Goal: Task Accomplishment & Management: Use online tool/utility

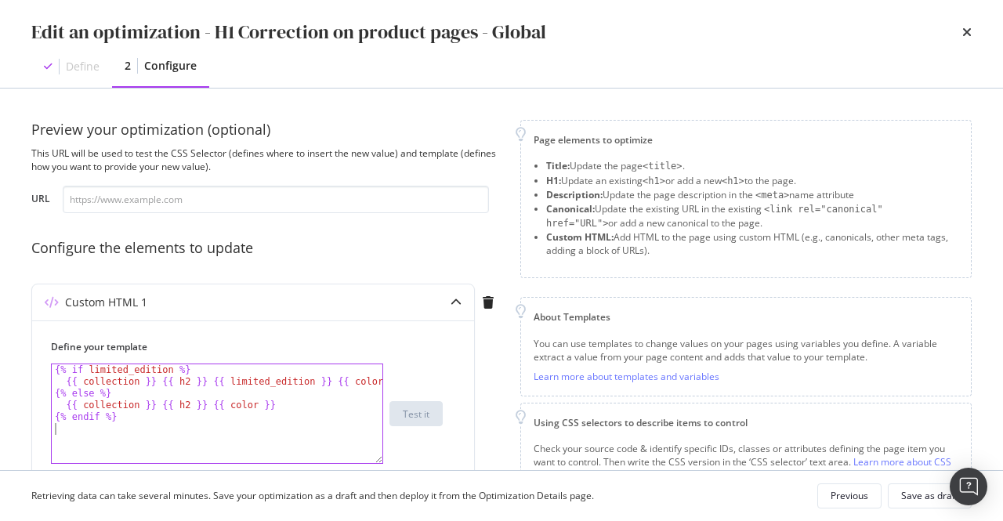
scroll to position [124, 0]
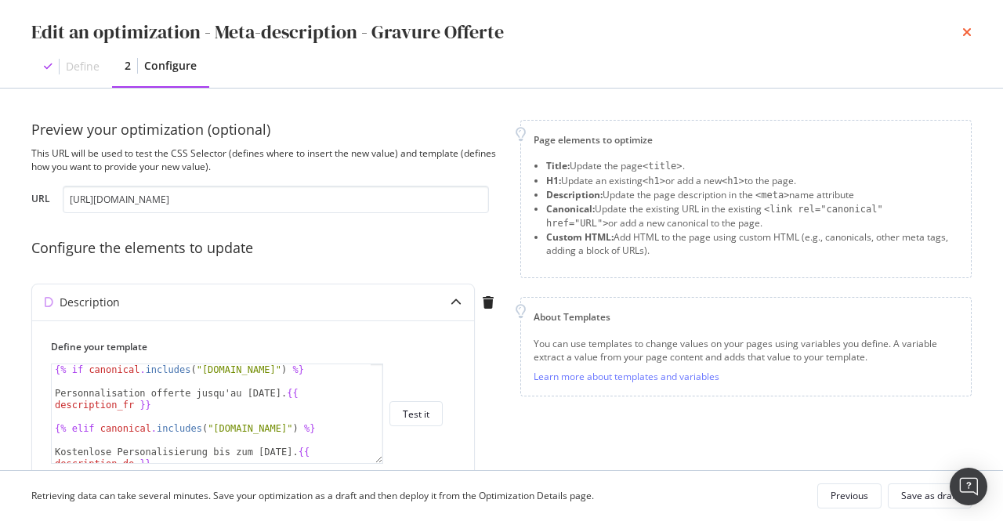
click at [971, 37] on icon "times" at bounding box center [967, 32] width 9 height 13
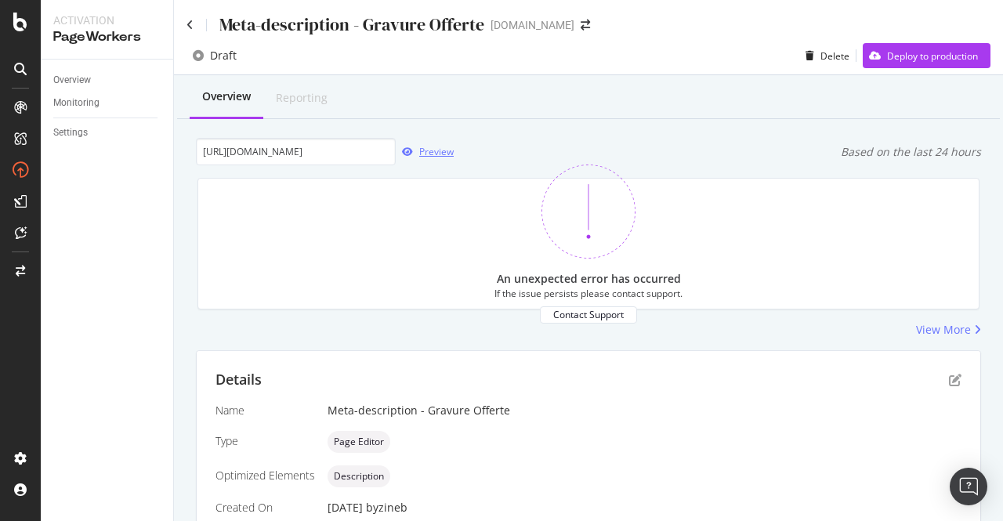
click at [409, 152] on icon "button" at bounding box center [407, 151] width 11 height 9
click at [949, 381] on icon "pen-to-square" at bounding box center [955, 380] width 13 height 13
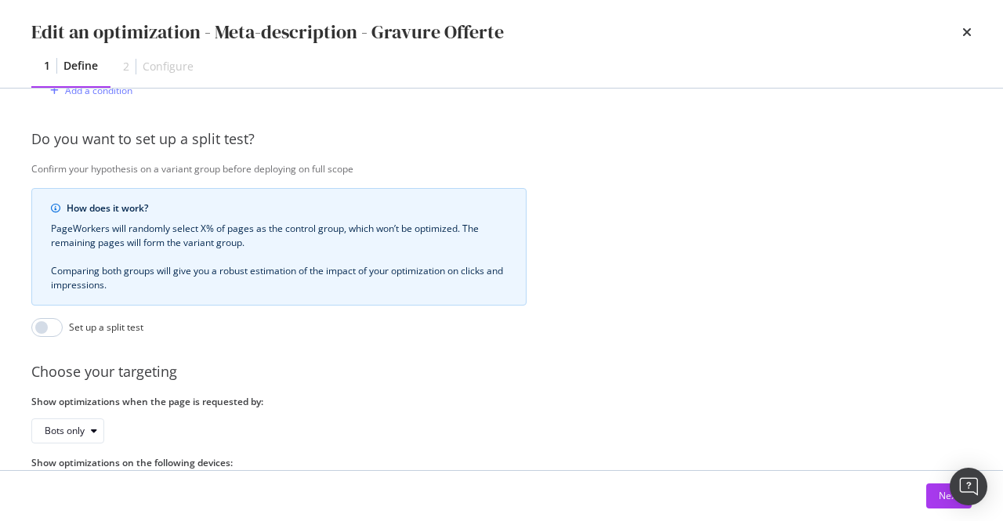
scroll to position [745, 0]
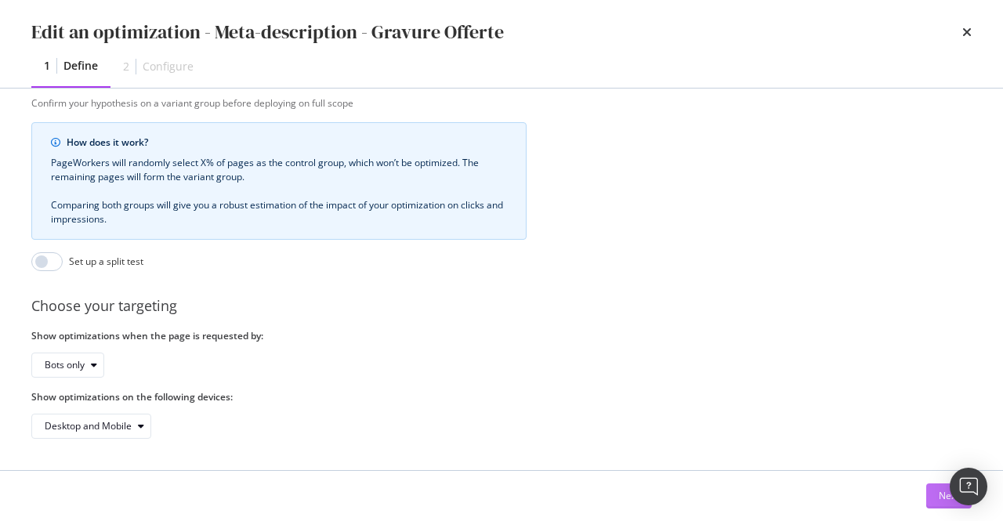
click at [941, 499] on div "Next" at bounding box center [949, 495] width 20 height 13
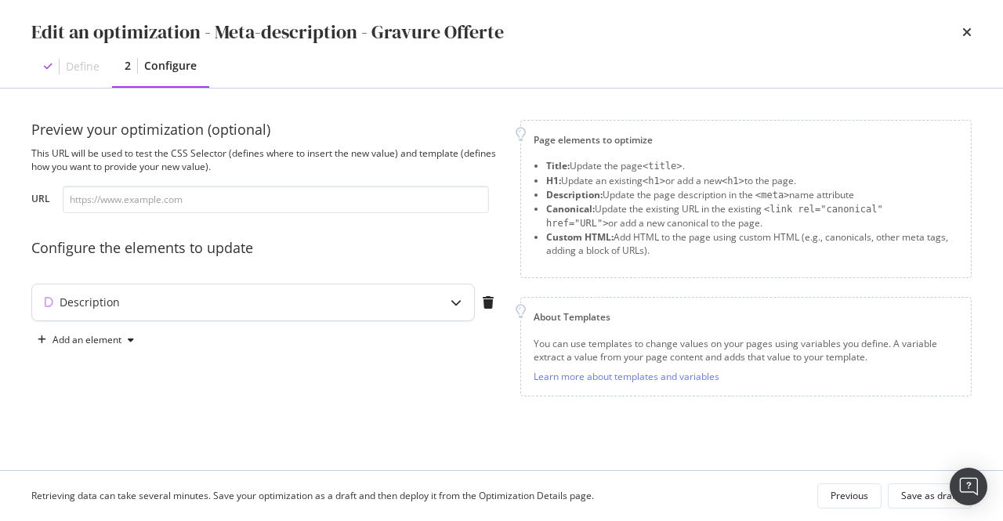
click at [450, 307] on div "modal" at bounding box center [456, 303] width 36 height 36
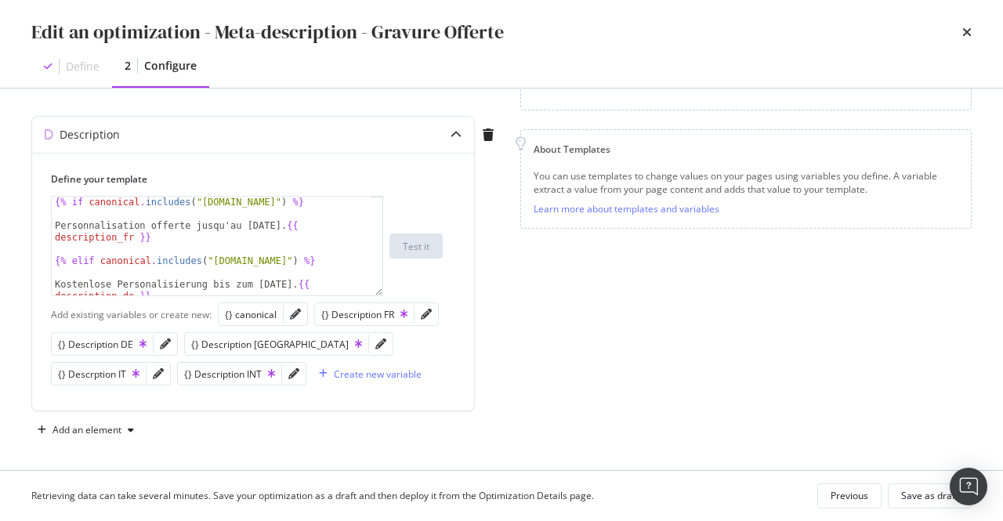
scroll to position [71, 0]
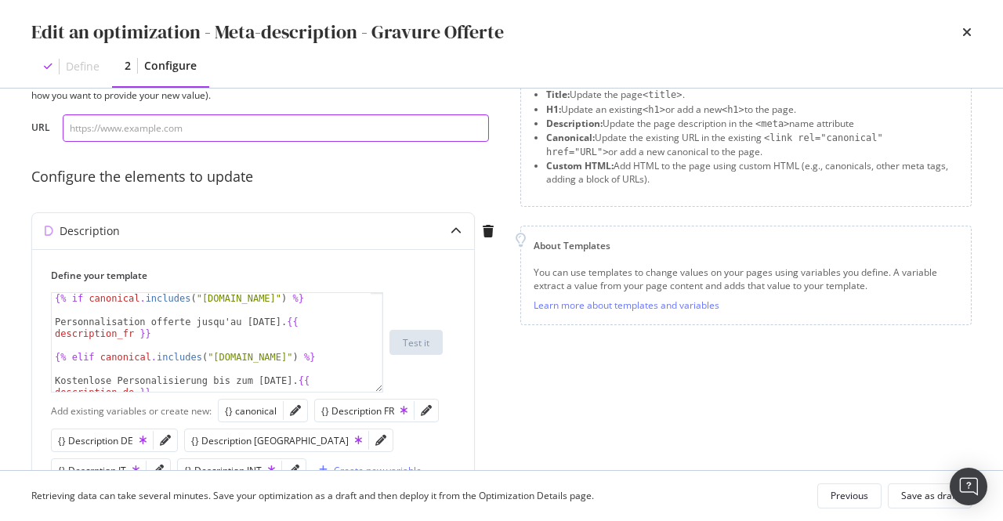
click at [208, 141] on input "modal" at bounding box center [276, 127] width 426 height 27
paste input "[URL][DOMAIN_NAME]"
drag, startPoint x: 140, startPoint y: 131, endPoint x: 627, endPoint y: 137, distance: 486.8
click at [627, 137] on div "Preview your optimization (optional) This URL will be used to test the CSS Sele…" at bounding box center [501, 294] width 941 height 491
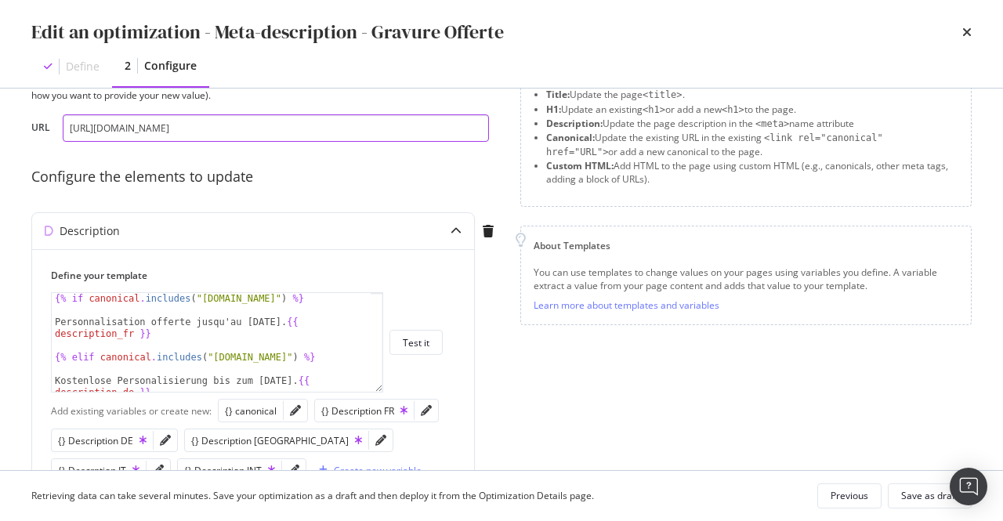
scroll to position [169, 0]
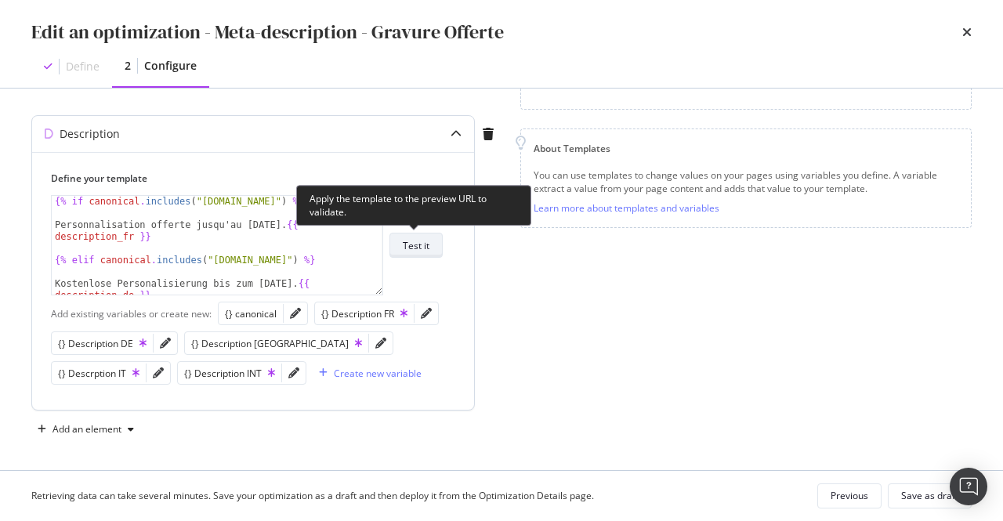
click at [424, 244] on div "Test it" at bounding box center [416, 245] width 27 height 13
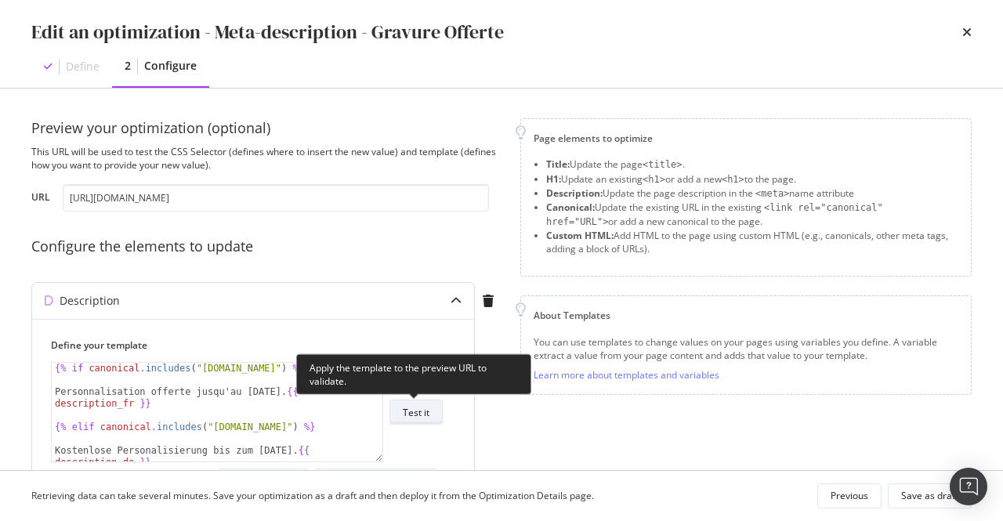
scroll to position [0, 0]
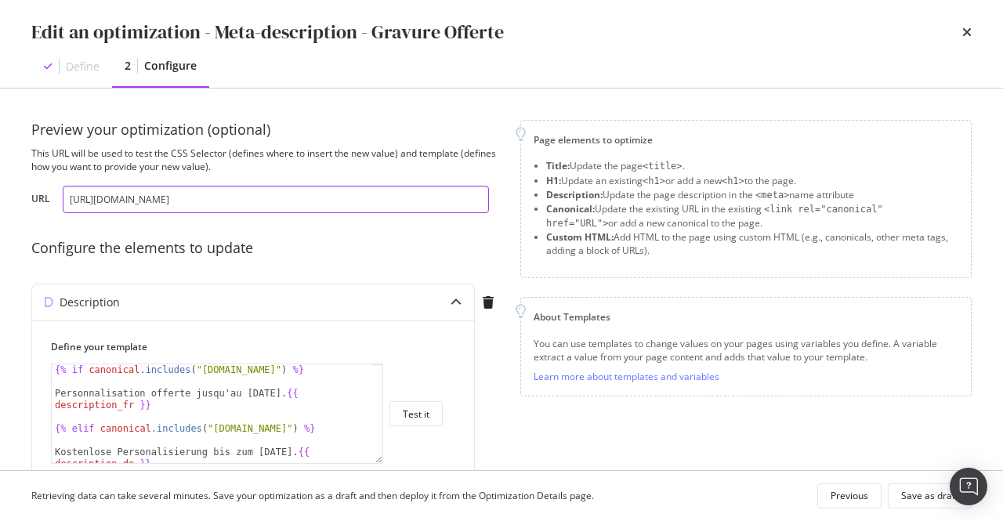
click at [102, 201] on input "[URL][DOMAIN_NAME]" at bounding box center [276, 199] width 426 height 27
drag, startPoint x: 193, startPoint y: 201, endPoint x: 374, endPoint y: 224, distance: 182.5
click at [374, 224] on div "Preview your optimization (optional) This URL will be used to test the CSS Sele…" at bounding box center [266, 432] width 470 height 625
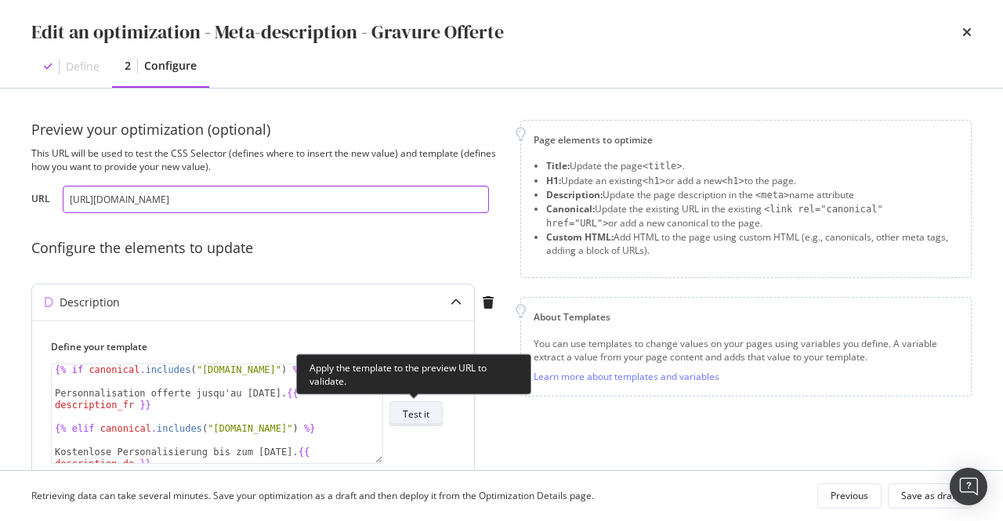
type input "[URL][DOMAIN_NAME]"
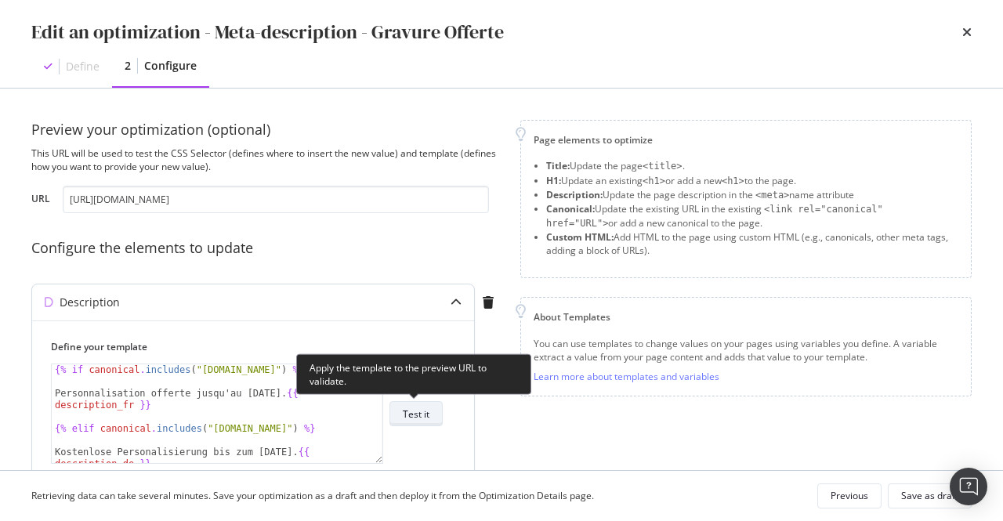
click at [417, 412] on div "Test it" at bounding box center [416, 414] width 27 height 13
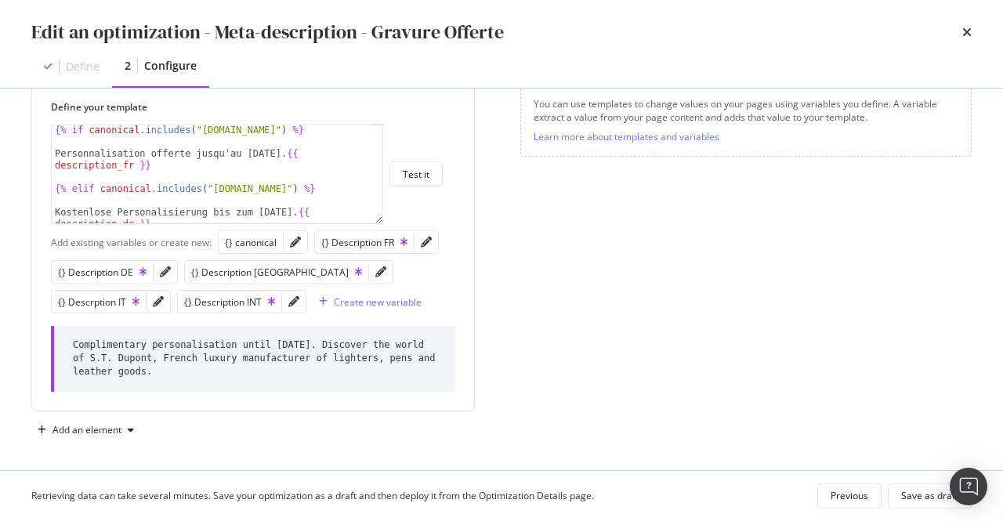
scroll to position [240, 0]
click at [966, 33] on icon "times" at bounding box center [967, 32] width 9 height 13
